Goal: Task Accomplishment & Management: Use online tool/utility

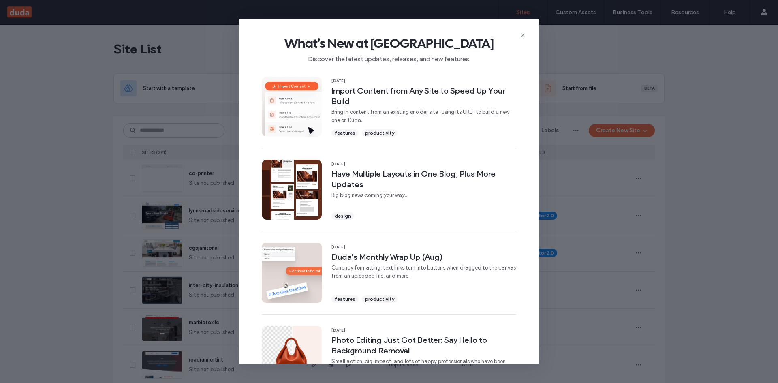
click at [517, 36] on span "What's New at Duda" at bounding box center [389, 43] width 274 height 16
click at [520, 35] on icon at bounding box center [522, 35] width 6 height 6
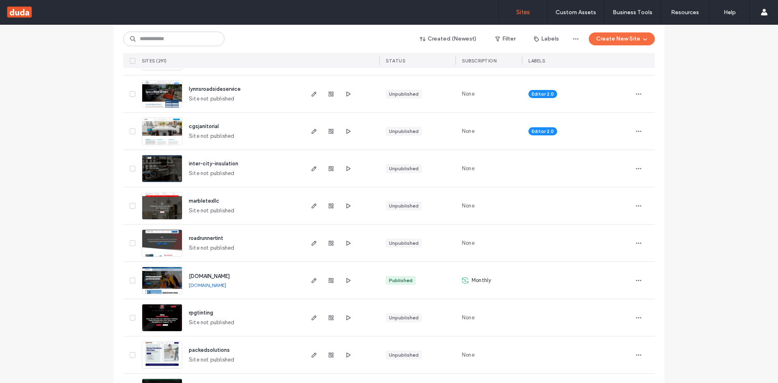
scroll to position [243, 0]
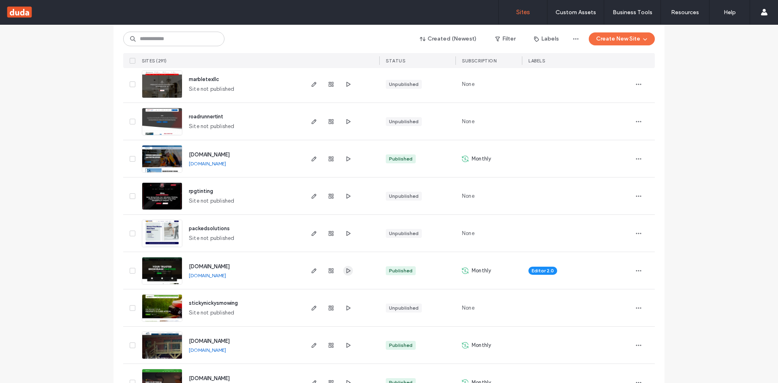
click at [345, 269] on icon "button" at bounding box center [348, 270] width 6 height 6
click at [311, 271] on use "button" at bounding box center [313, 270] width 5 height 5
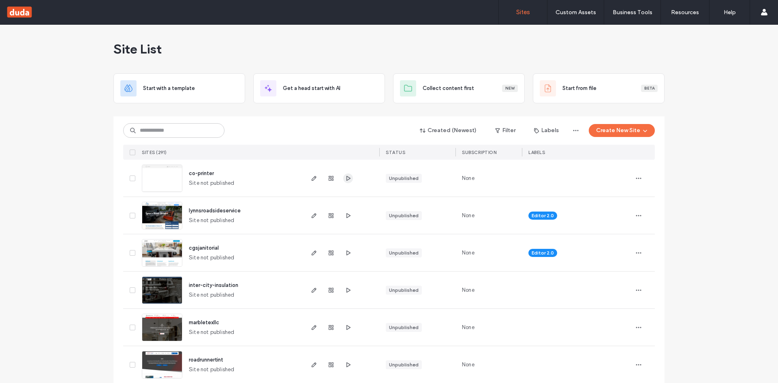
click at [348, 174] on span "button" at bounding box center [348, 178] width 10 height 10
